Goal: Navigation & Orientation: Find specific page/section

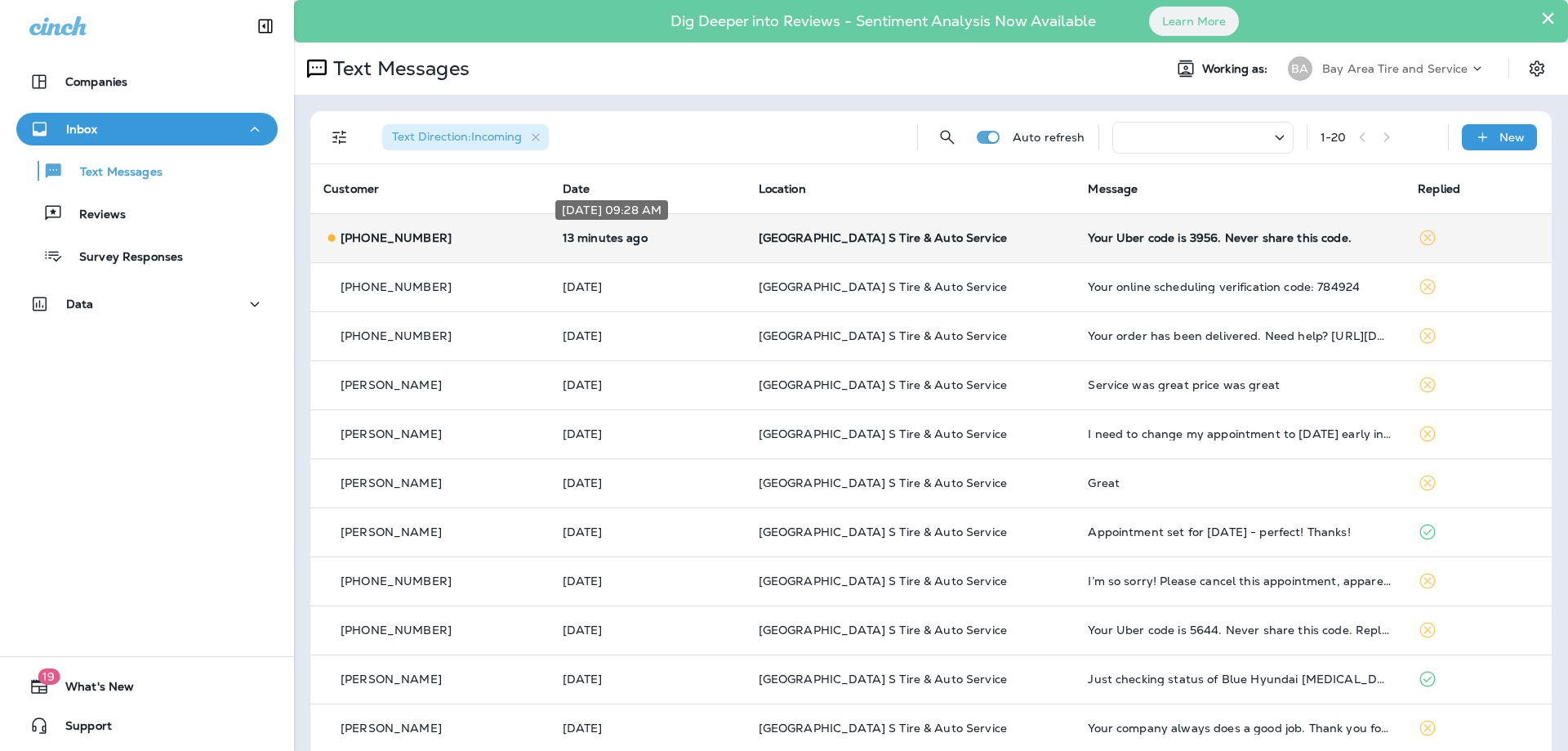
click at [709, 239] on p "13 minutes ago" at bounding box center [647, 238] width 170 height 13
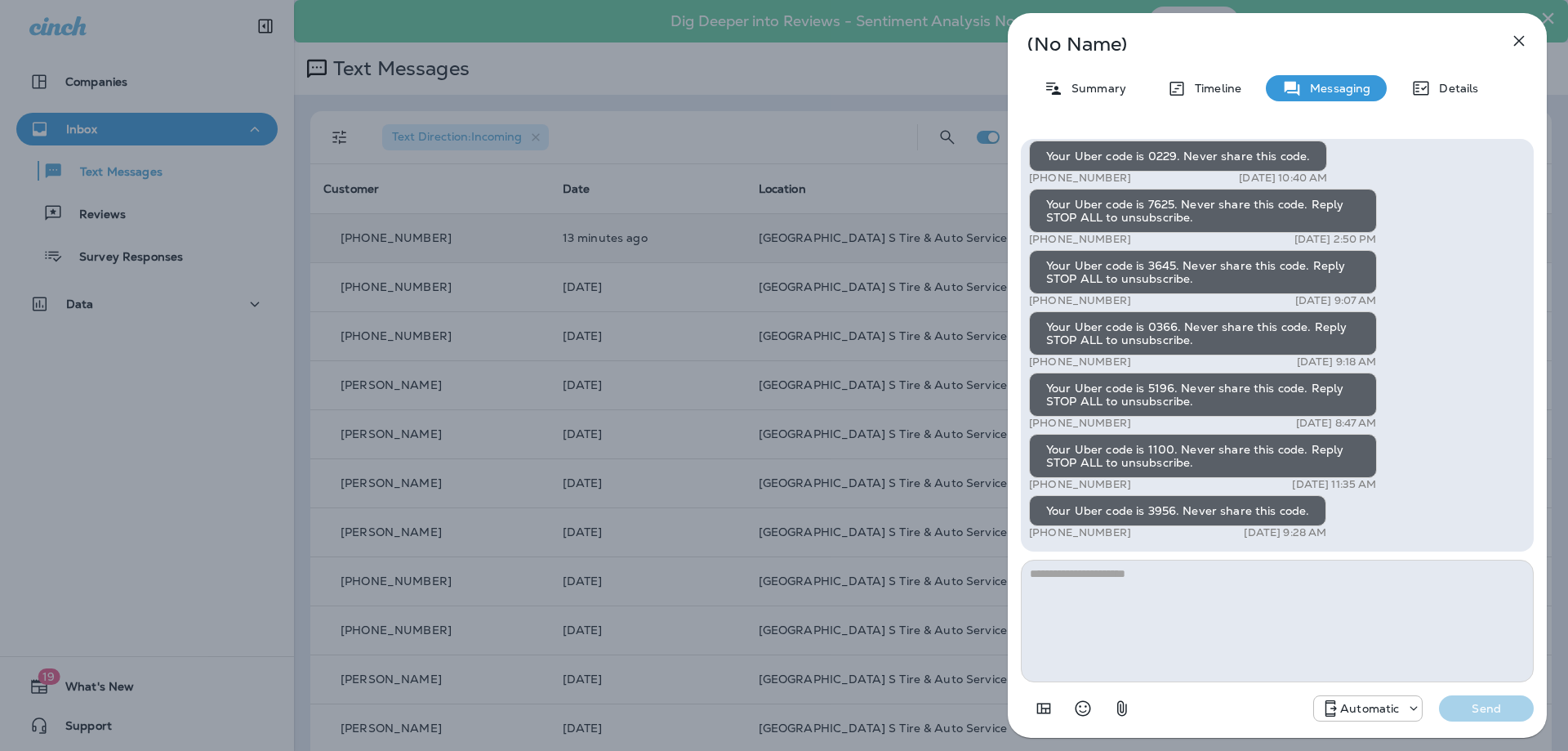
click at [691, 230] on div "(No Name) Summary Timeline Messaging Details Your Uber code is 3066. Never shar…" at bounding box center [784, 376] width 1568 height 751
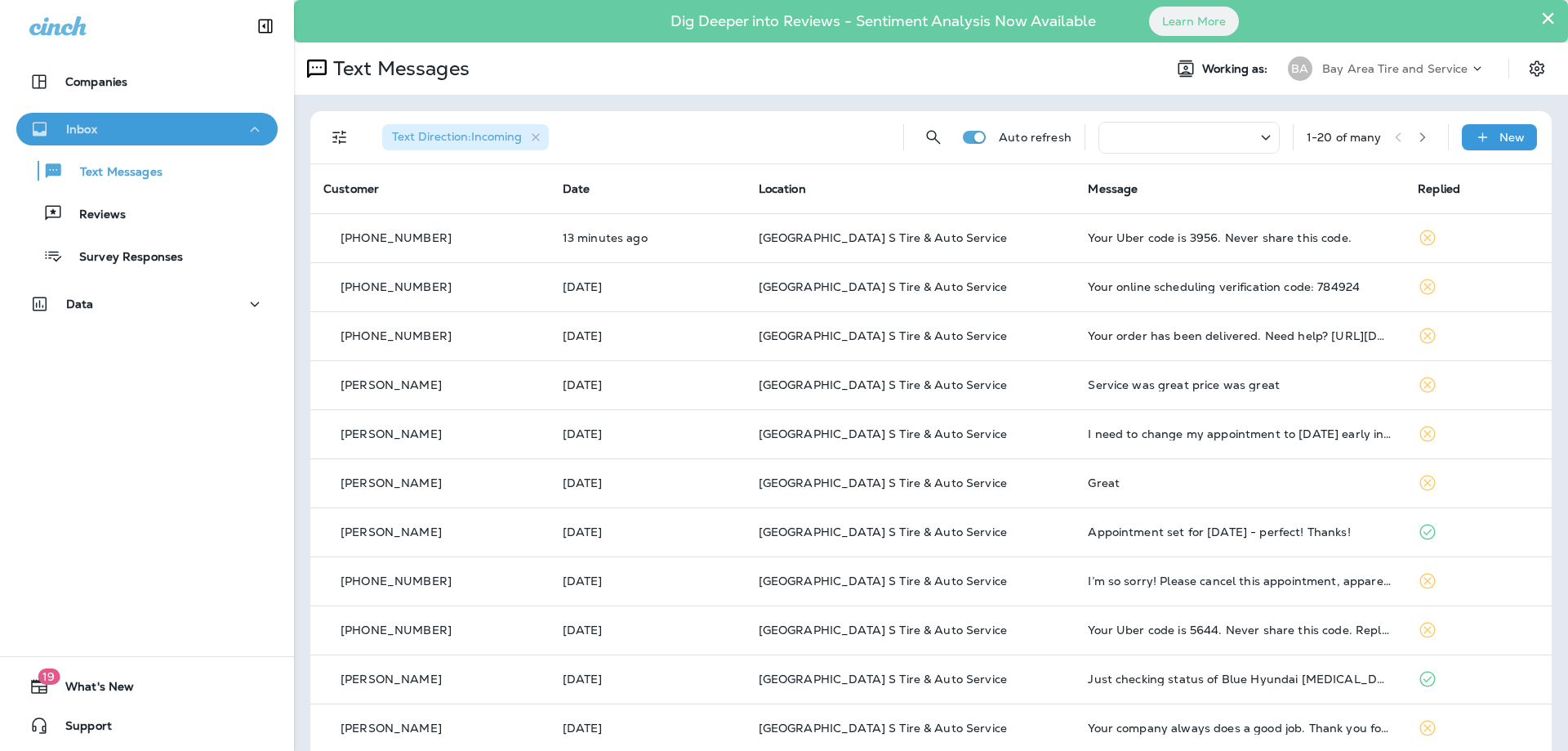
click at [174, 130] on div "Inbox" at bounding box center [146, 129] width 235 height 21
click at [180, 310] on div "Data" at bounding box center [146, 305] width 235 height 21
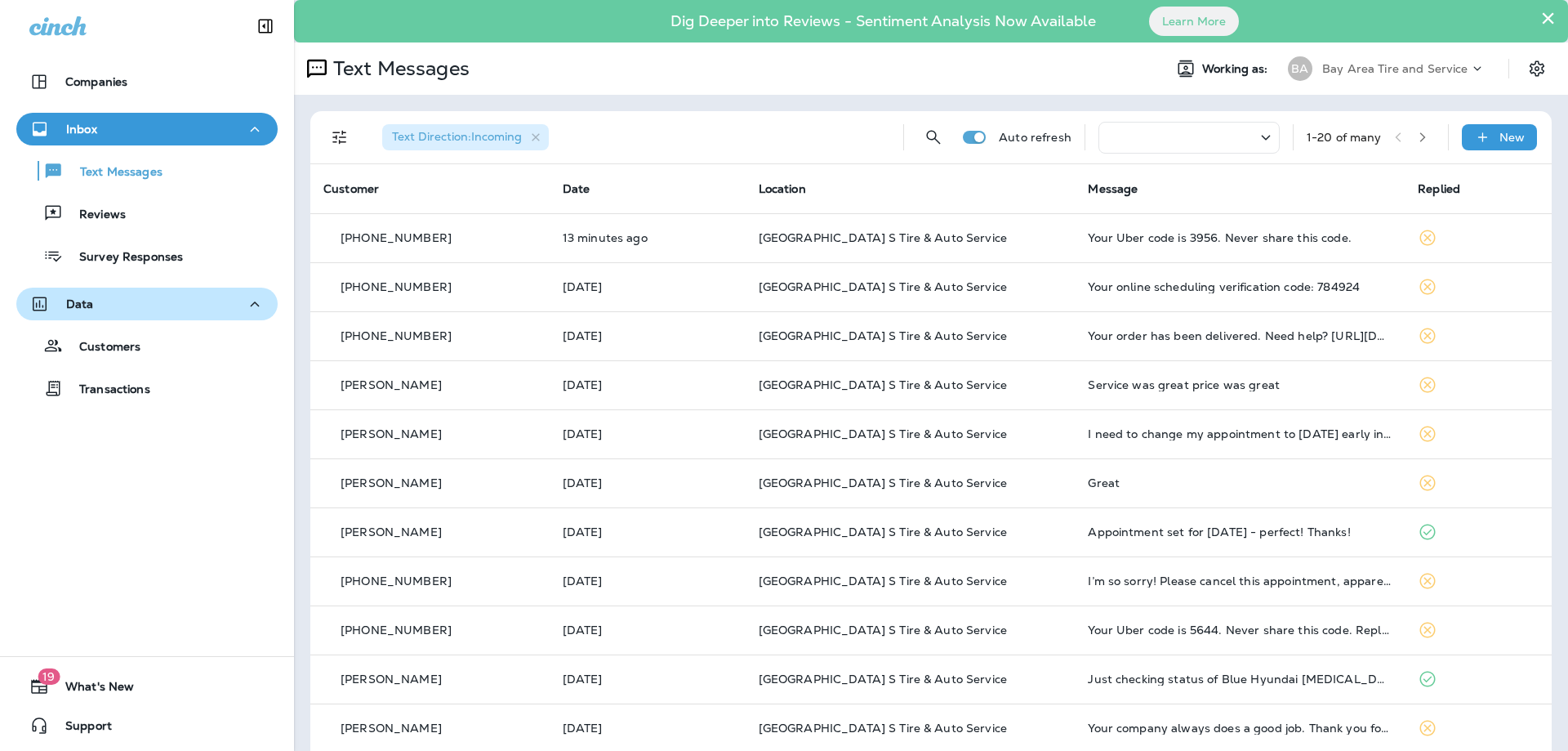
click at [179, 306] on div "Data" at bounding box center [146, 305] width 235 height 21
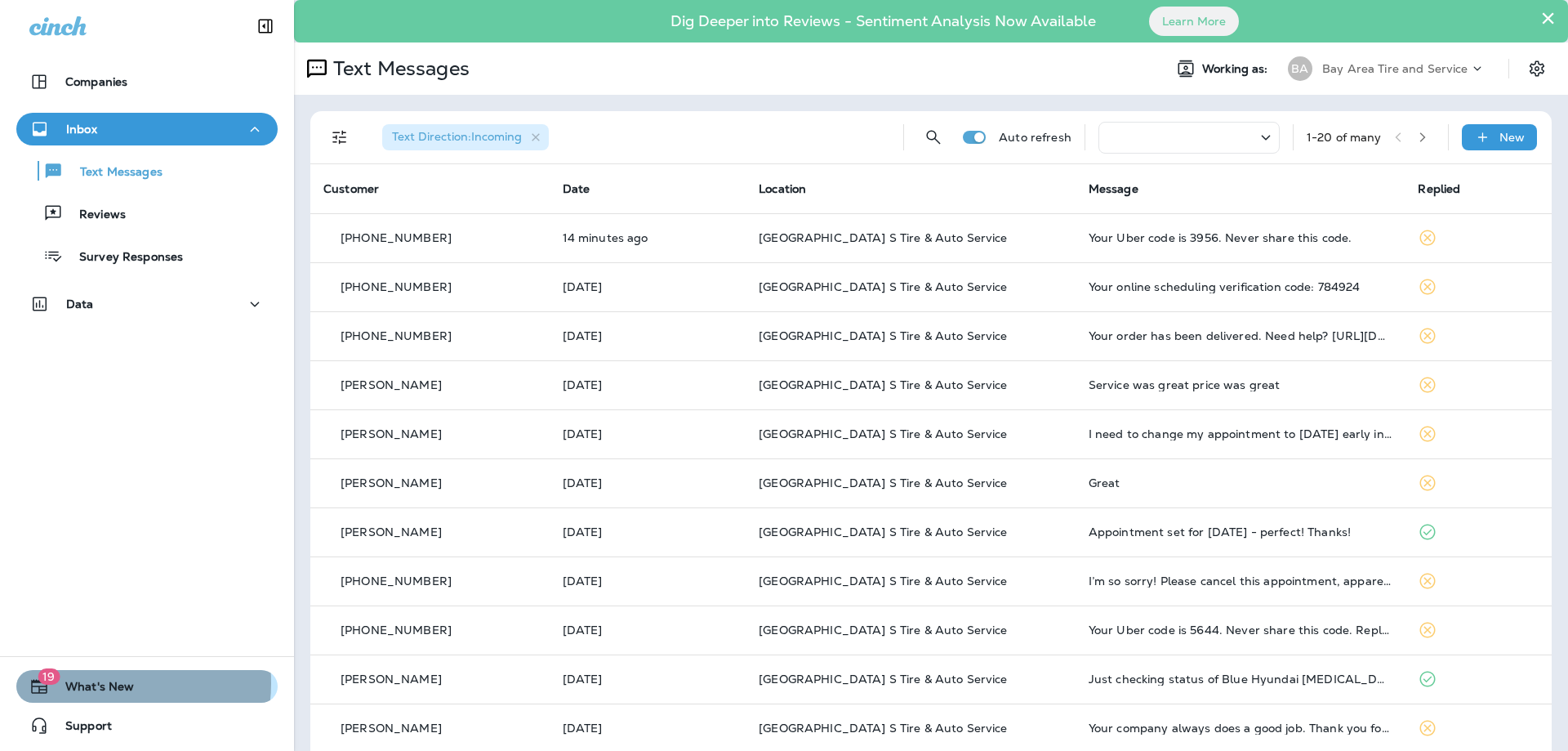
click at [100, 683] on span "What's New" at bounding box center [92, 689] width 85 height 20
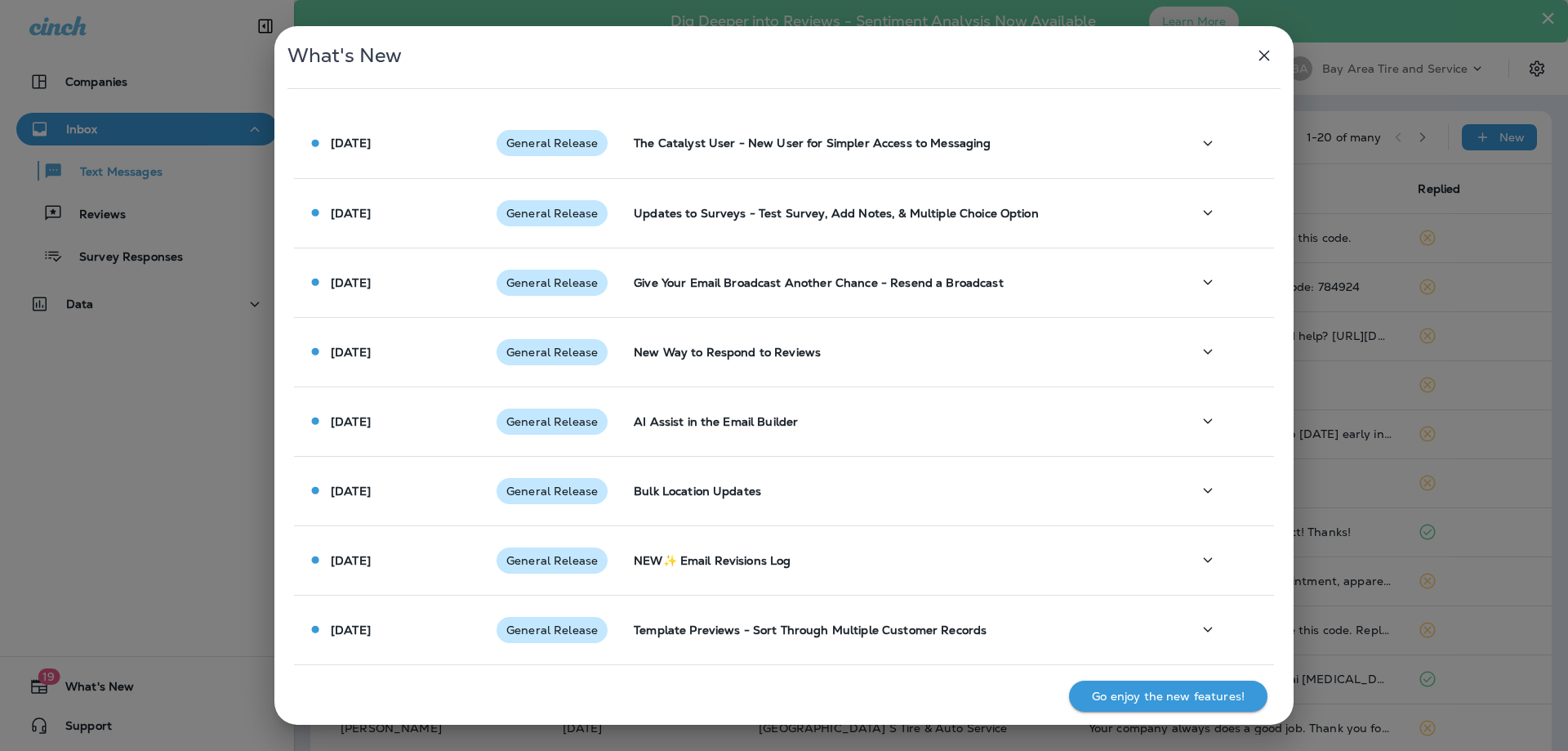
click at [1272, 46] on icon "button" at bounding box center [1264, 55] width 20 height 20
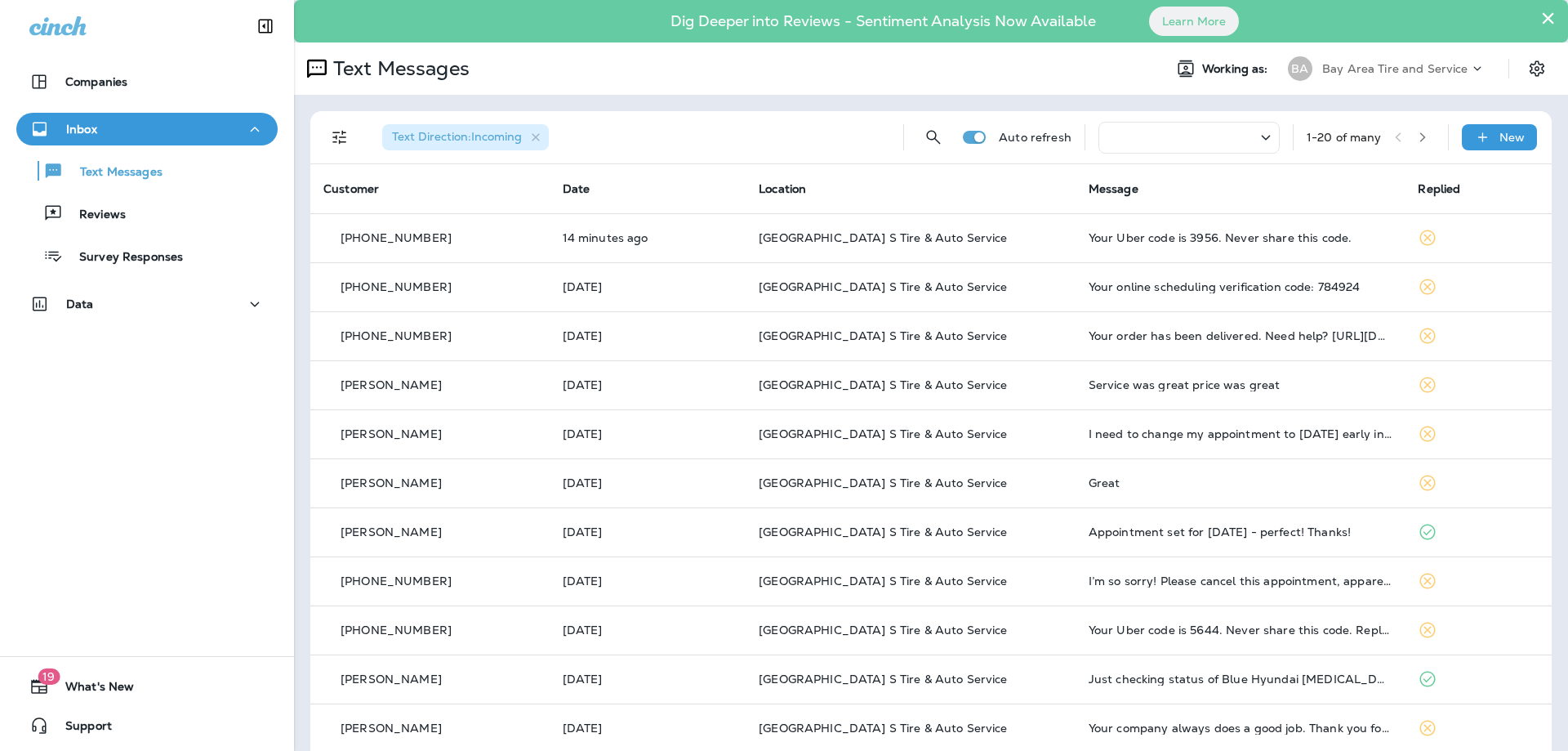
click at [1542, 19] on button "×" at bounding box center [1548, 18] width 15 height 26
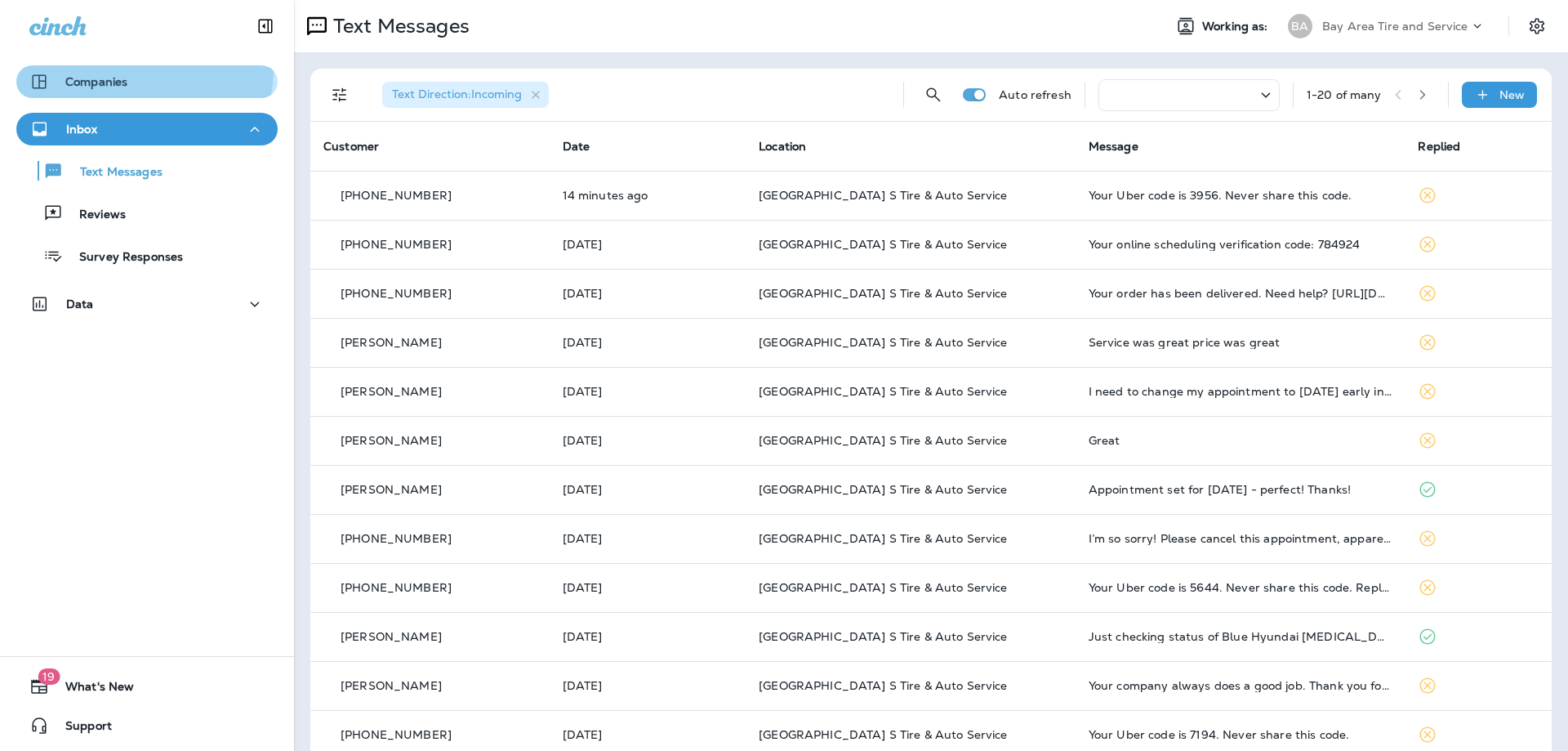
click at [111, 67] on button "Companies" at bounding box center [146, 81] width 261 height 33
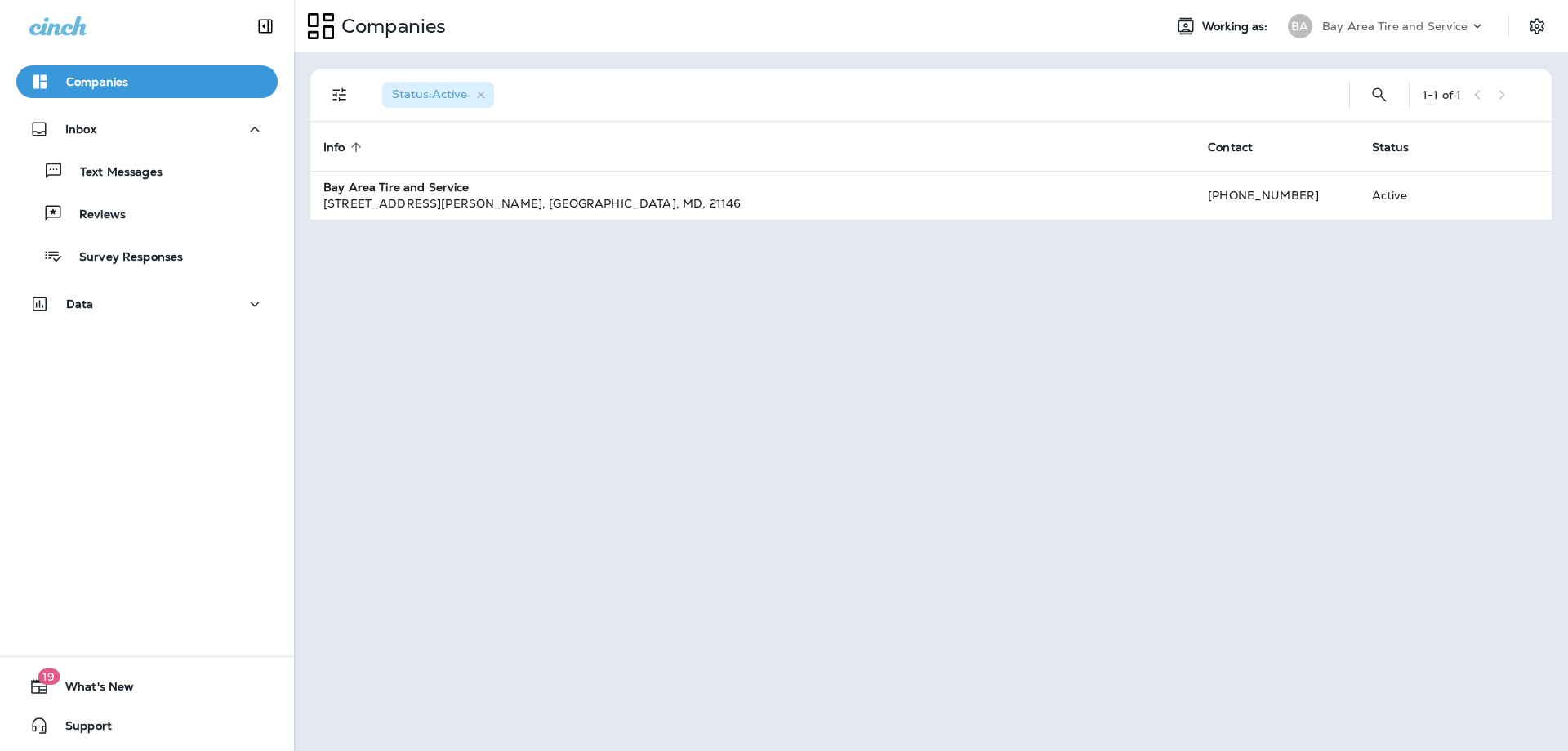
click at [1393, 25] on p "Bay Area Tire and Service" at bounding box center [1395, 26] width 146 height 13
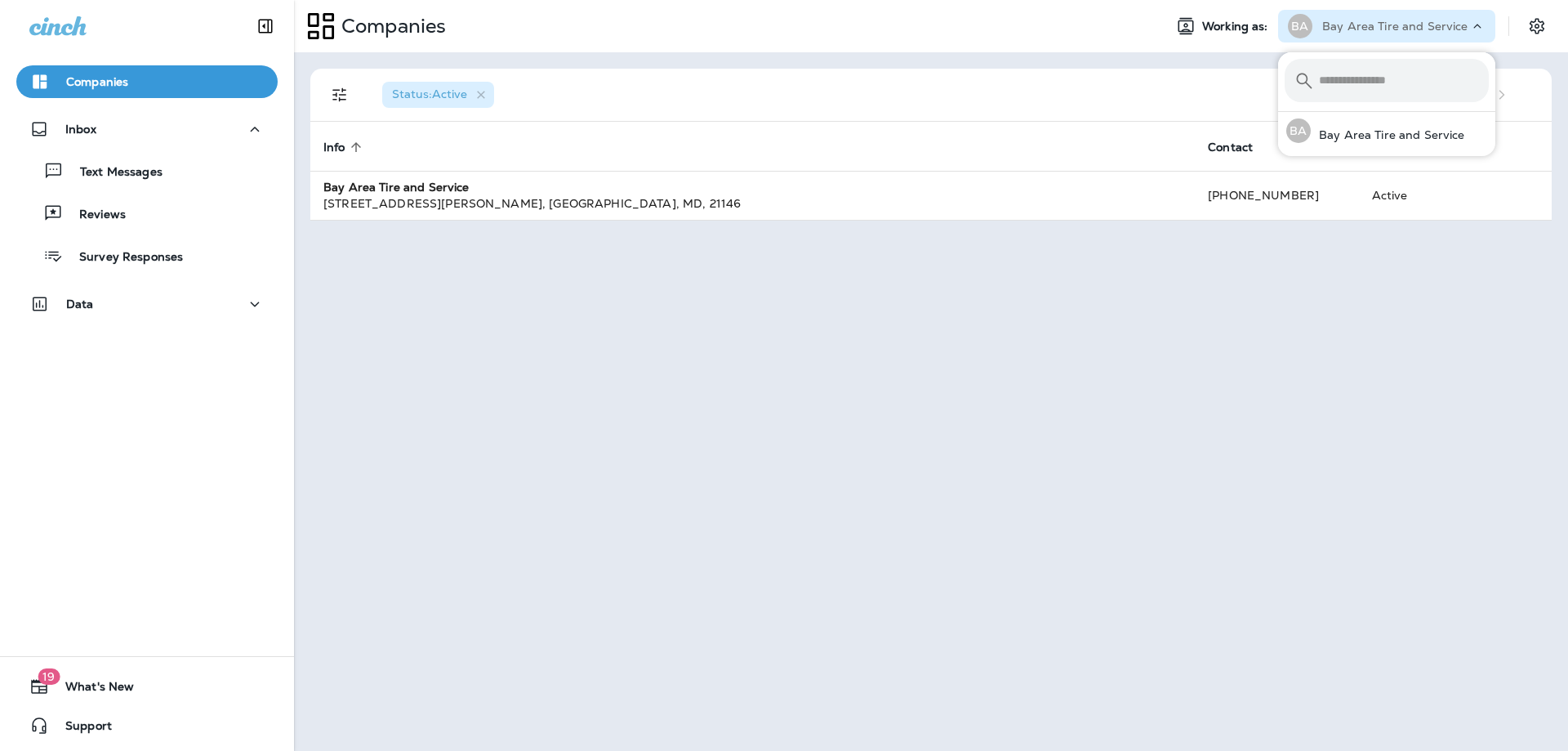
click at [1393, 25] on p "Bay Area Tire and Service" at bounding box center [1395, 26] width 146 height 13
